Goal: Information Seeking & Learning: Learn about a topic

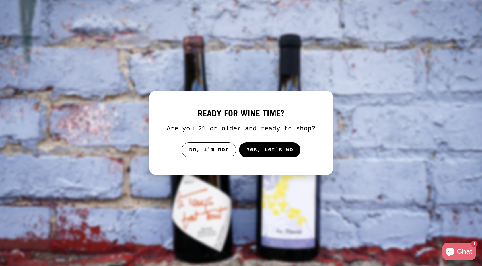
click at [267, 149] on button "Yes, Let's Go" at bounding box center [270, 149] width 62 height 15
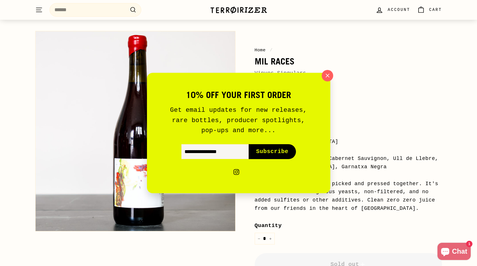
scroll to position [34, 0]
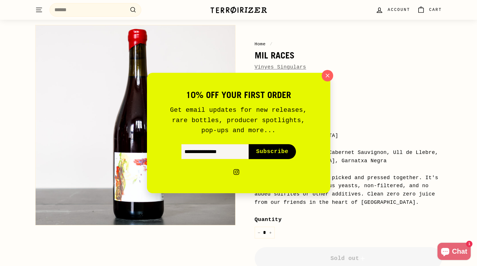
click at [326, 75] on icon "button" at bounding box center [328, 76] width 8 height 8
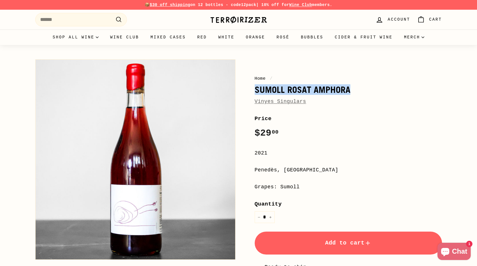
drag, startPoint x: 350, startPoint y: 90, endPoint x: 251, endPoint y: 93, distance: 99.5
click at [251, 93] on div "Home / Sumoll Rosat Amphora Vinyes Singulars Price Regular price $29 00 $29.00 …" at bounding box center [342, 190] width 200 height 268
copy h1 "Sumoll Rosat Amphora"
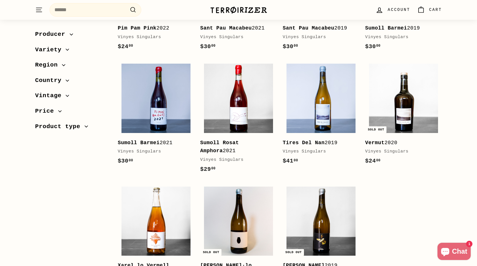
scroll to position [634, 0]
